Goal: Navigation & Orientation: Find specific page/section

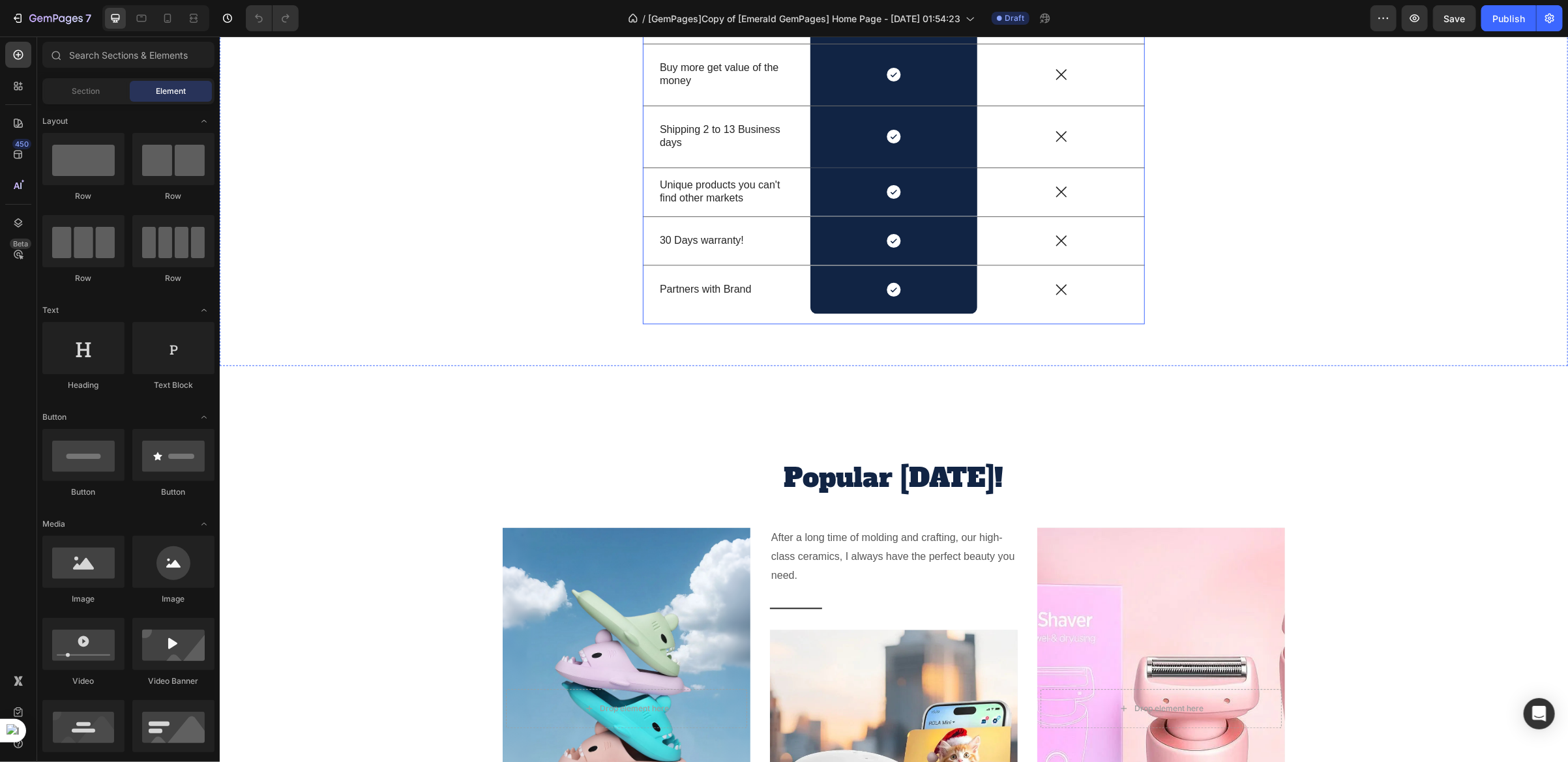
scroll to position [1856, 0]
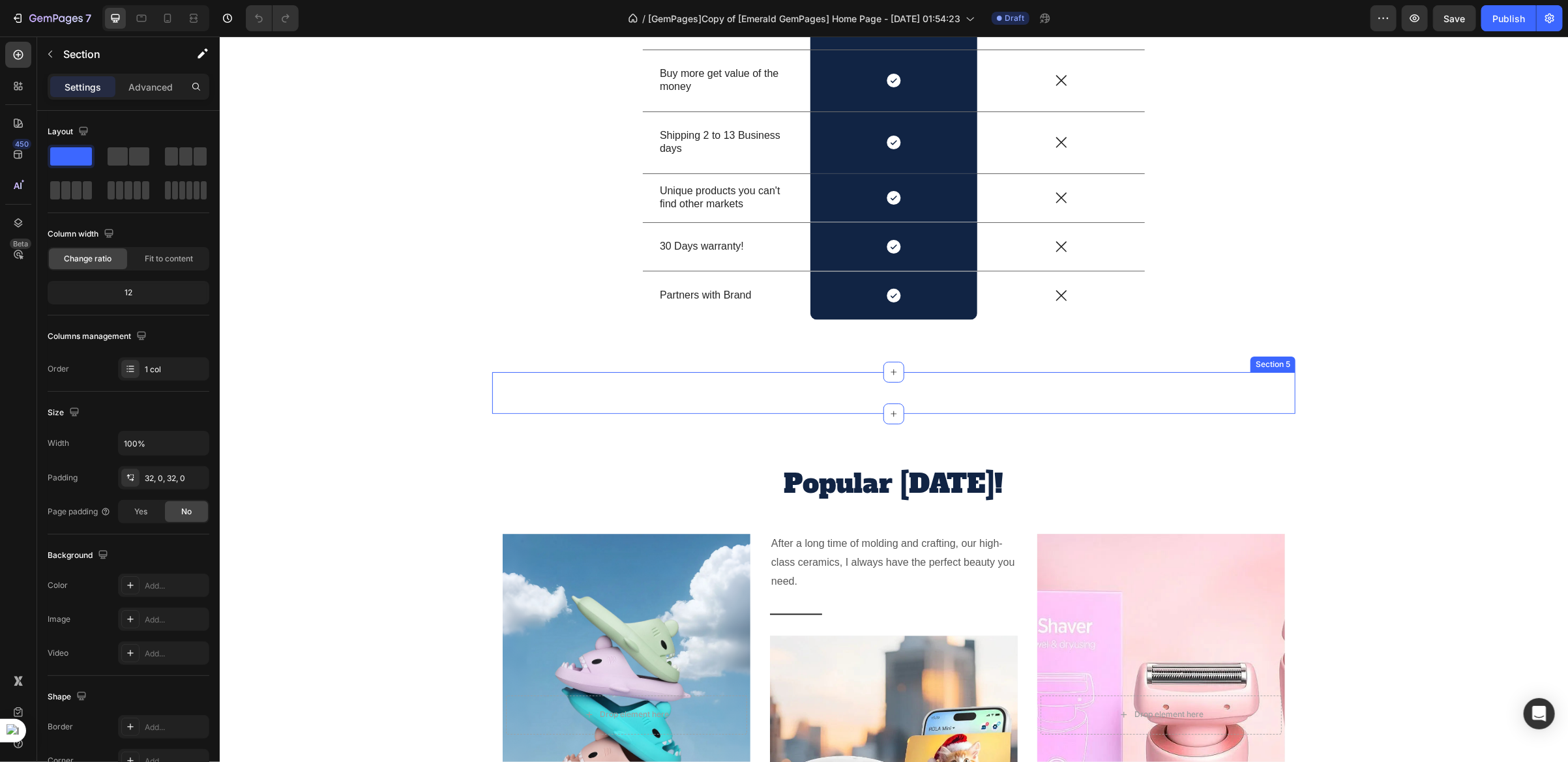
click at [647, 413] on div "Image Image Image Image Image Image Carousel Section 5" at bounding box center [893, 393] width 803 height 42
click at [656, 393] on img at bounding box center [689, 393] width 66 height 0
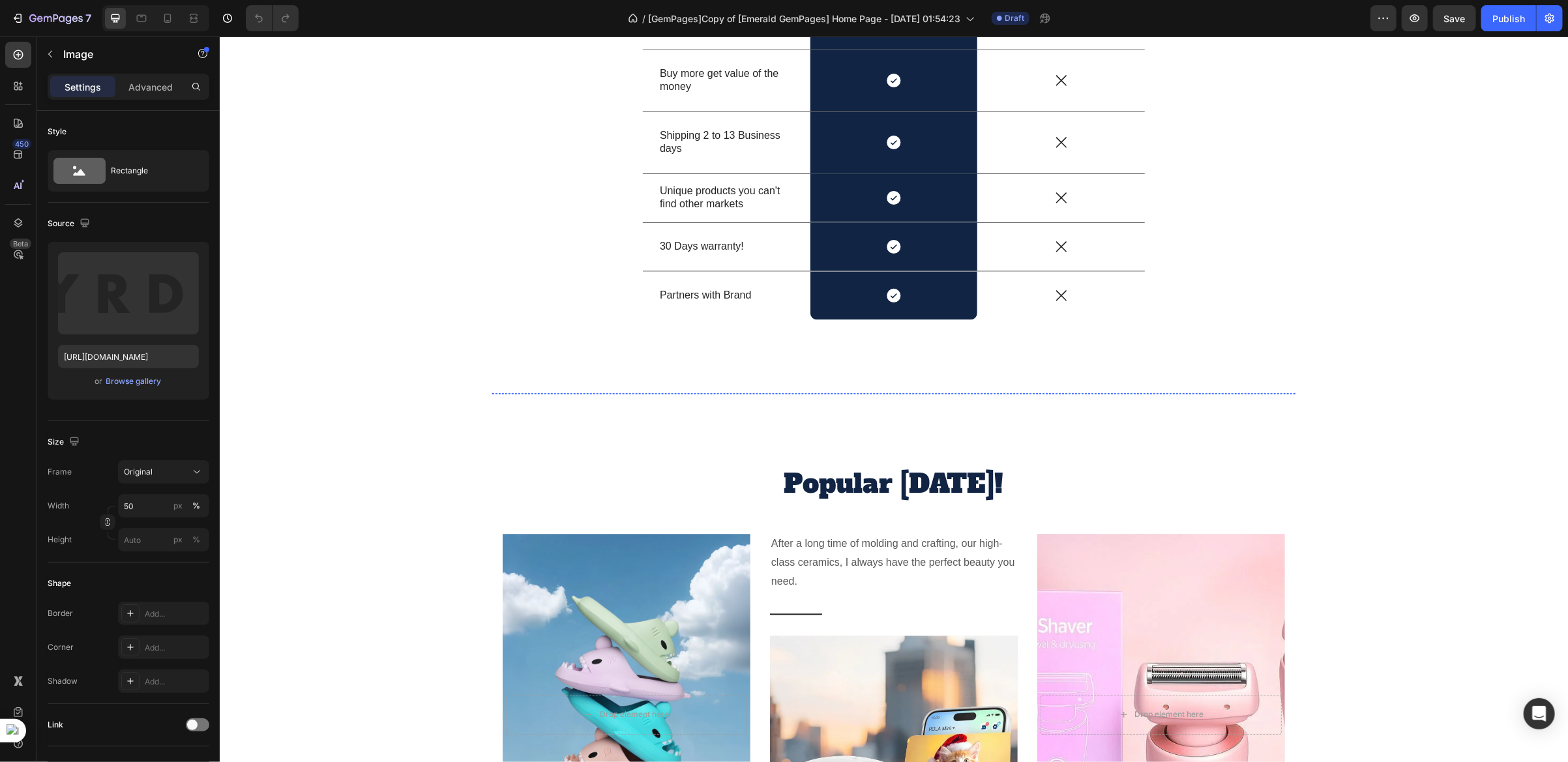
click at [594, 393] on div at bounding box center [557, 393] width 131 height 0
click at [656, 393] on img at bounding box center [689, 393] width 66 height 0
click at [794, 393] on img at bounding box center [821, 393] width 66 height 0
click at [936, 393] on img at bounding box center [953, 393] width 66 height 0
click at [1052, 393] on img at bounding box center [1085, 393] width 66 height 0
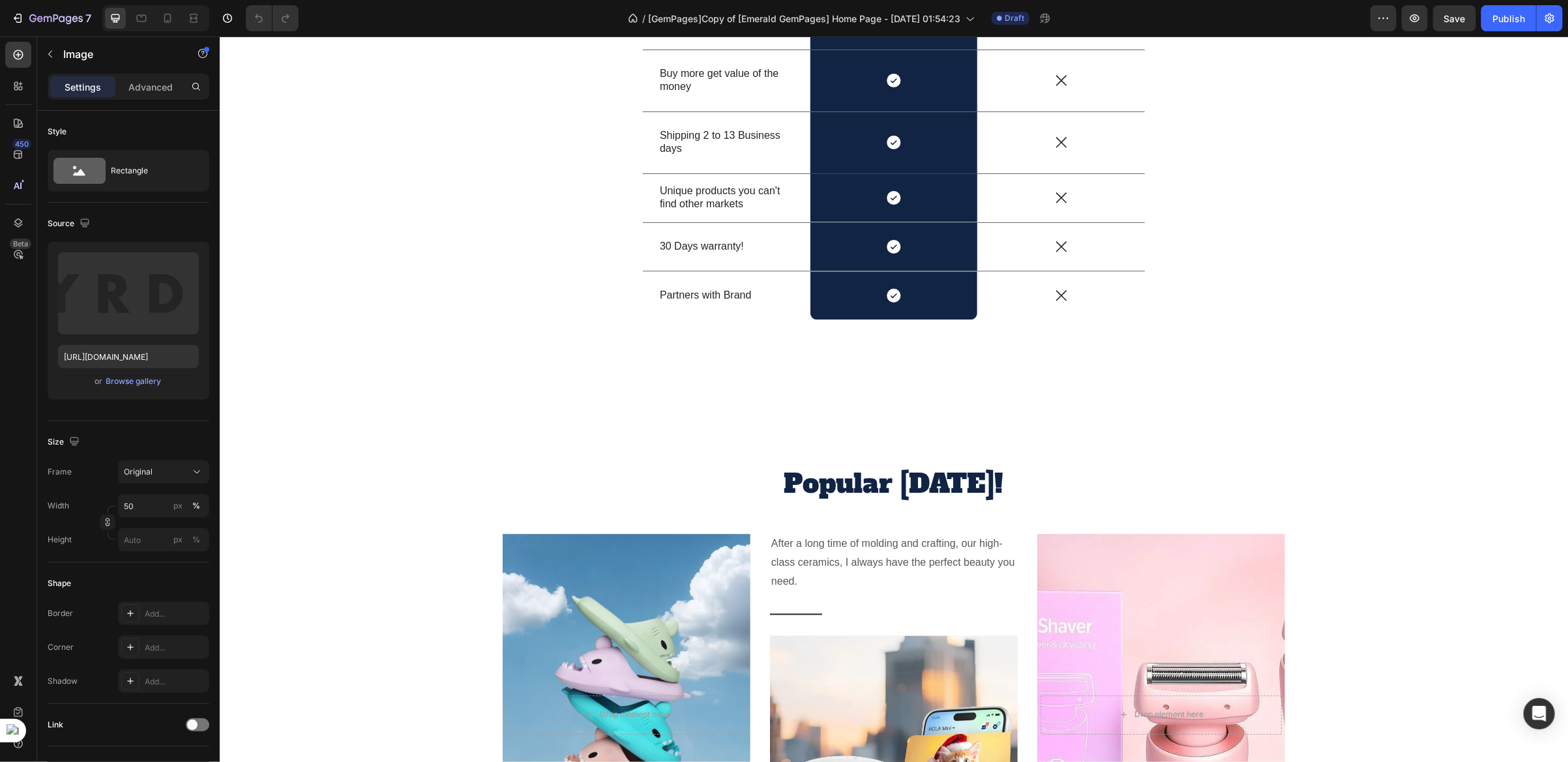
click at [1228, 393] on img at bounding box center [1216, 393] width 66 height 0
click at [1284, 393] on div "Image Image Image Image Image Image 0" at bounding box center [893, 393] width 803 height 0
